Goal: Information Seeking & Learning: Learn about a topic

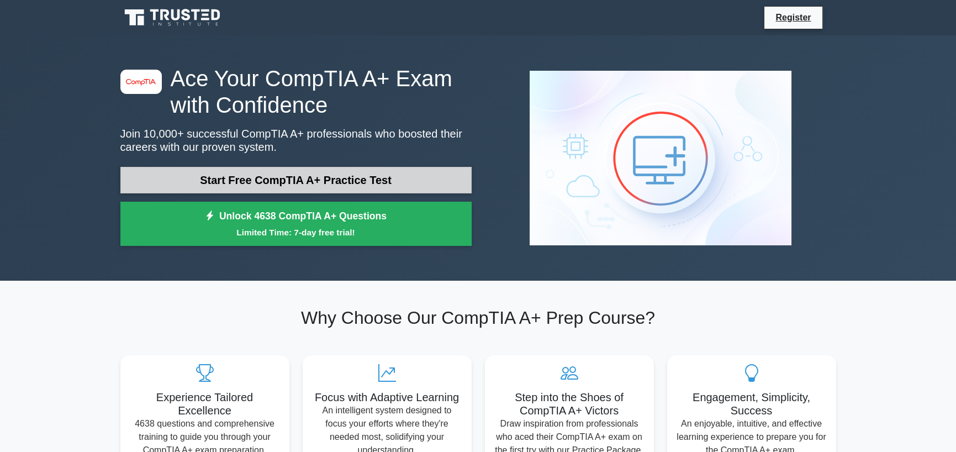
click at [319, 181] on link "Start Free CompTIA A+ Practice Test" at bounding box center [295, 180] width 351 height 27
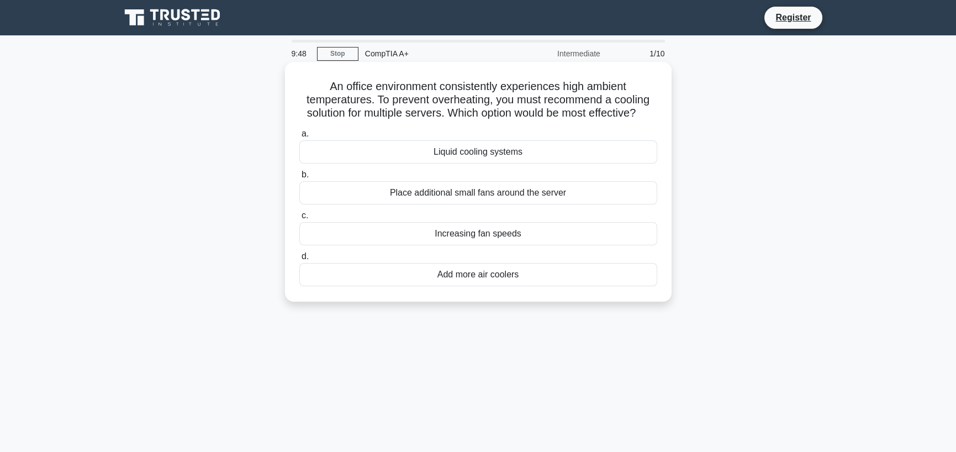
click at [507, 156] on div "Liquid cooling systems" at bounding box center [478, 151] width 358 height 23
click at [299, 138] on input "a. Liquid cooling systems" at bounding box center [299, 133] width 0 height 7
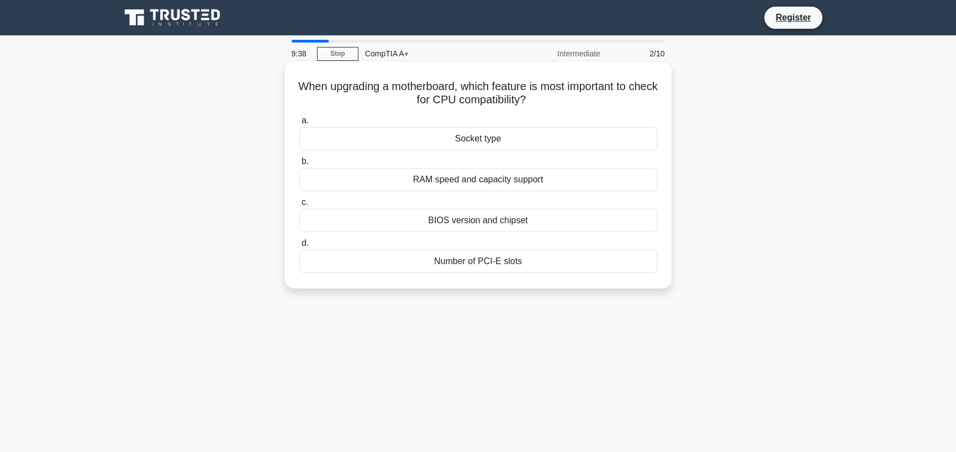
click at [488, 136] on div "Socket type" at bounding box center [478, 138] width 358 height 23
click at [299, 124] on input "a. Socket type" at bounding box center [299, 120] width 0 height 7
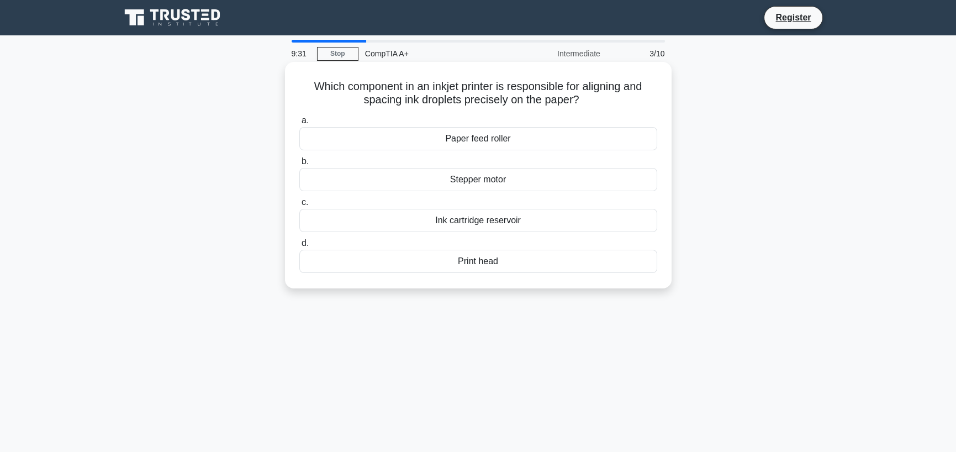
click at [499, 259] on div "Print head" at bounding box center [478, 261] width 358 height 23
click at [299, 247] on input "d. Print head" at bounding box center [299, 243] width 0 height 7
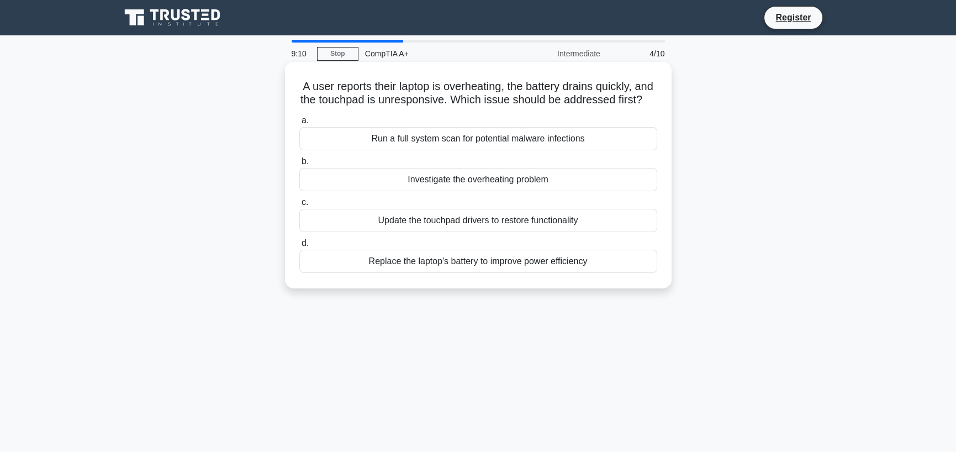
click at [480, 150] on div "Run a full system scan for potential malware infections" at bounding box center [478, 138] width 358 height 23
click at [299, 124] on input "a. Run a full system scan for potential malware infections" at bounding box center [299, 120] width 0 height 7
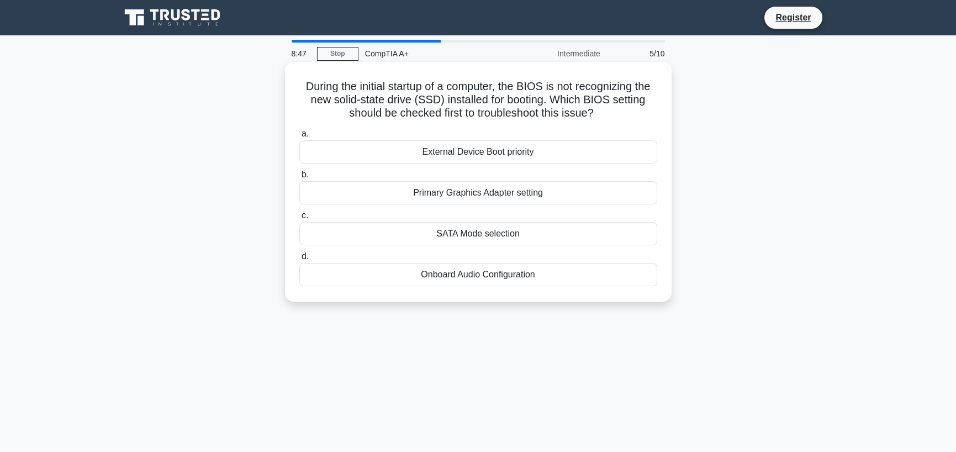
click at [507, 241] on div "SATA Mode selection" at bounding box center [478, 233] width 358 height 23
click at [299, 219] on input "c. SATA Mode selection" at bounding box center [299, 215] width 0 height 7
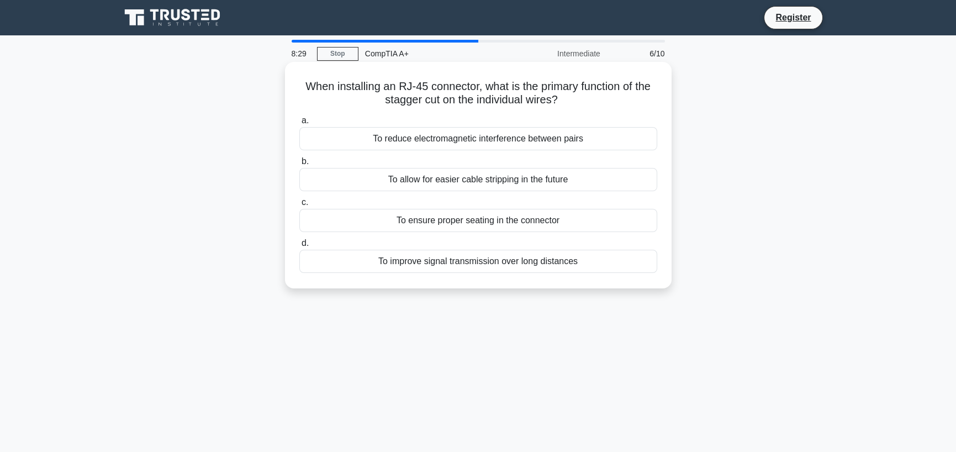
click at [521, 224] on div "To ensure proper seating in the connector" at bounding box center [478, 220] width 358 height 23
click at [299, 206] on input "c. To ensure proper seating in the connector" at bounding box center [299, 202] width 0 height 7
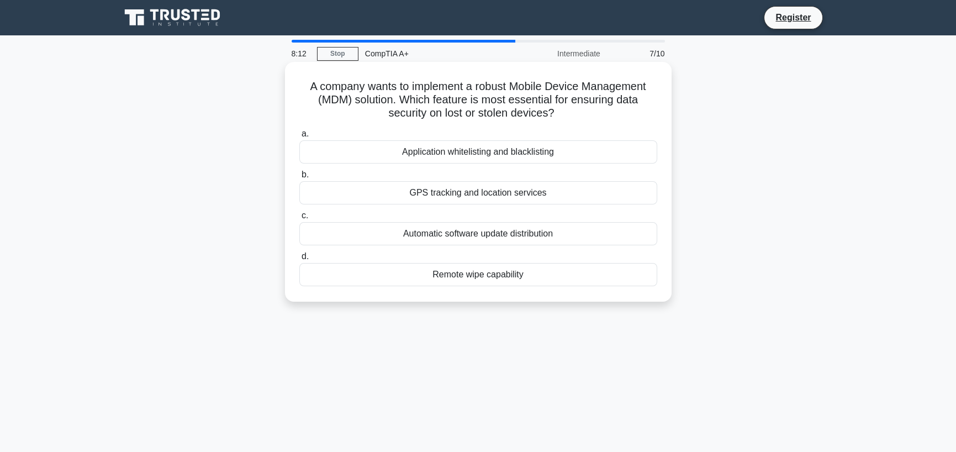
click at [520, 277] on div "Remote wipe capability" at bounding box center [478, 274] width 358 height 23
click at [299, 260] on input "d. Remote wipe capability" at bounding box center [299, 256] width 0 height 7
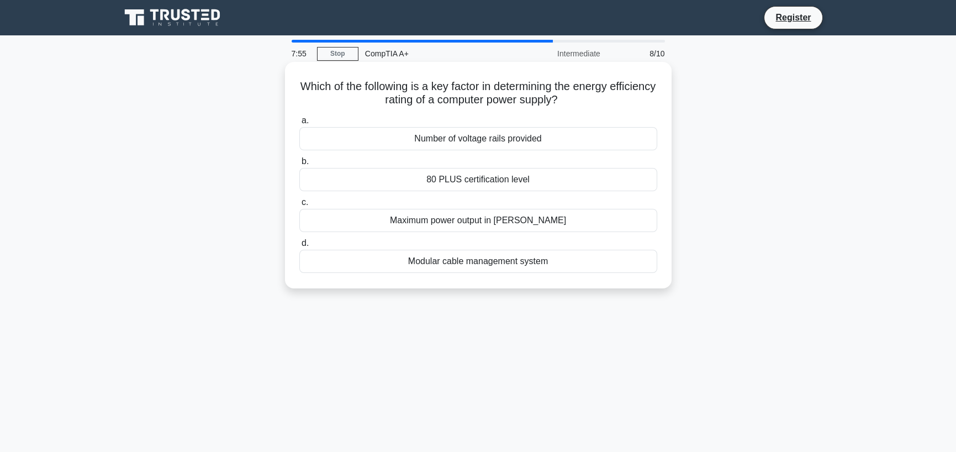
click at [493, 223] on div "Maximum power output in watts" at bounding box center [478, 220] width 358 height 23
click at [299, 206] on input "c. Maximum power output in watts" at bounding box center [299, 202] width 0 height 7
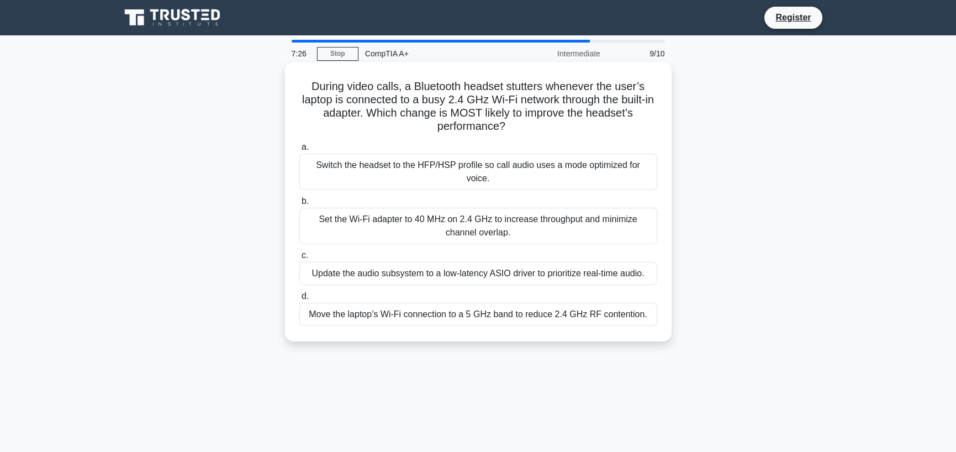
click at [504, 303] on div "Move the laptop’s Wi‑Fi connection to a 5 GHz band to reduce 2.4 GHz RF content…" at bounding box center [478, 314] width 358 height 23
click at [299, 300] on input "d. Move the laptop’s Wi‑Fi connection to a 5 GHz band to reduce 2.4 GHz RF cont…" at bounding box center [299, 296] width 0 height 7
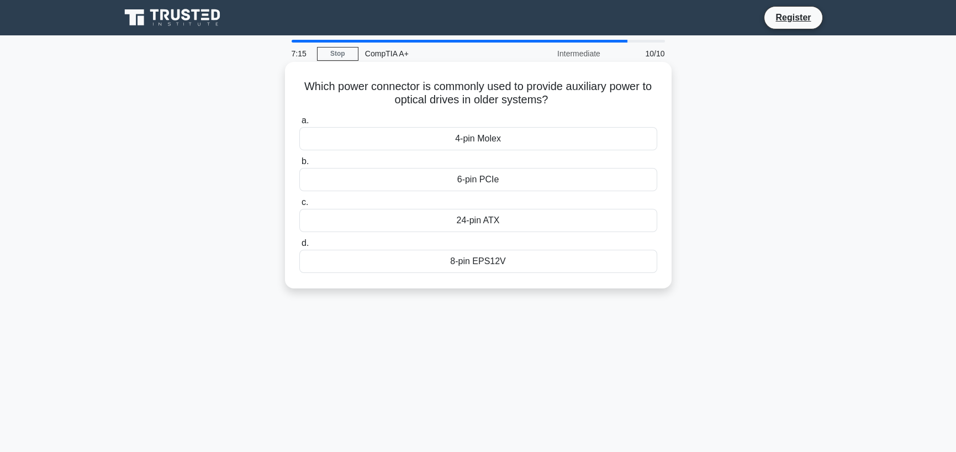
click at [521, 182] on div "6-pin PCIe" at bounding box center [478, 179] width 358 height 23
click at [299, 165] on input "b. 6-pin PCIe" at bounding box center [299, 161] width 0 height 7
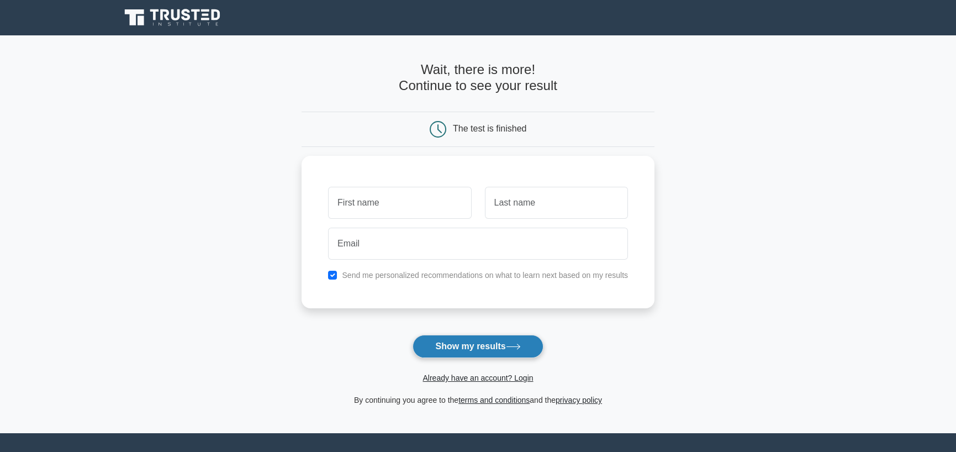
click at [501, 343] on button "Show my results" at bounding box center [478, 346] width 130 height 23
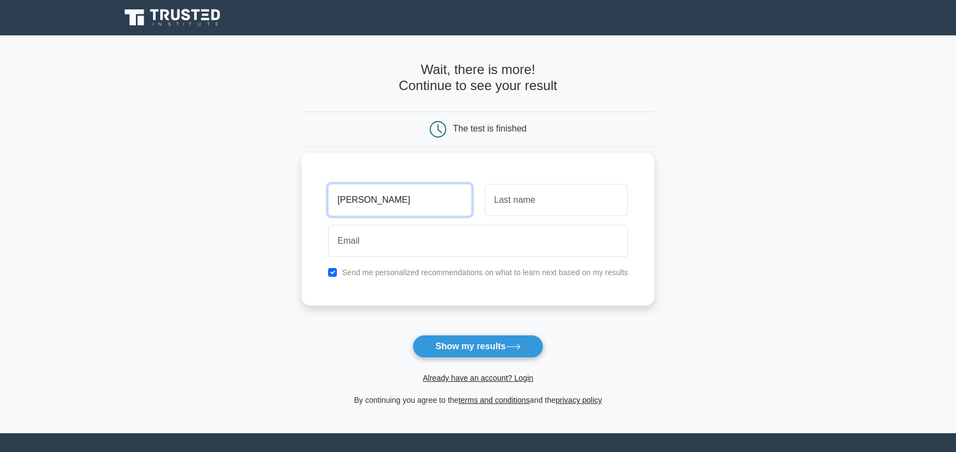
type input "[PERSON_NAME]"
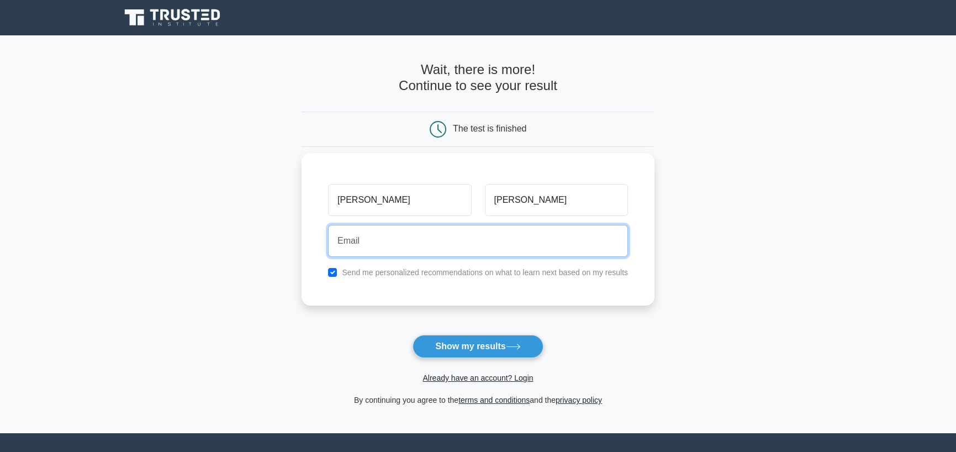
click at [366, 237] on input "email" at bounding box center [478, 241] width 300 height 32
type input "[EMAIL_ADDRESS][DOMAIN_NAME]"
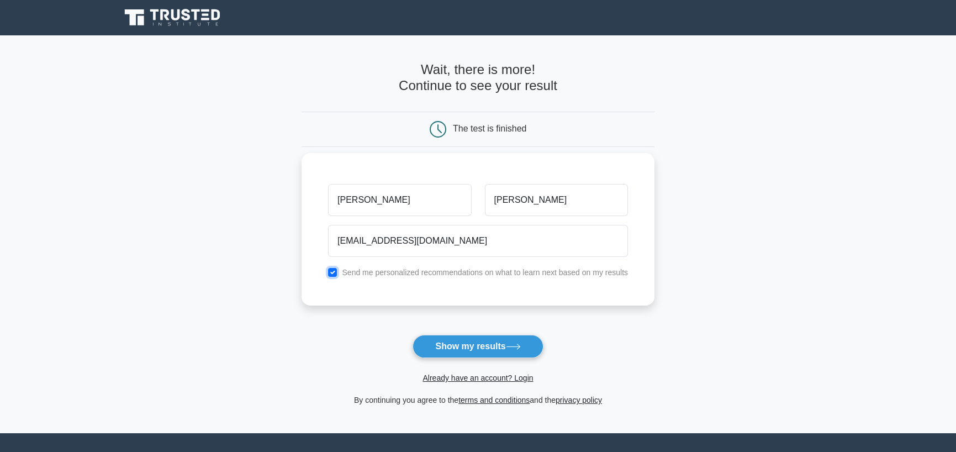
click at [335, 272] on input "checkbox" at bounding box center [332, 272] width 9 height 9
checkbox input "false"
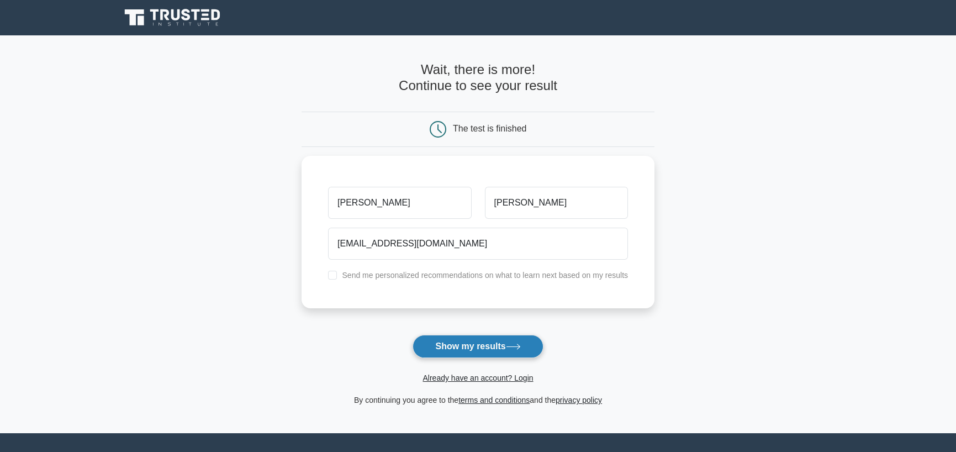
click at [503, 345] on button "Show my results" at bounding box center [478, 346] width 130 height 23
